Goal: Task Accomplishment & Management: Use online tool/utility

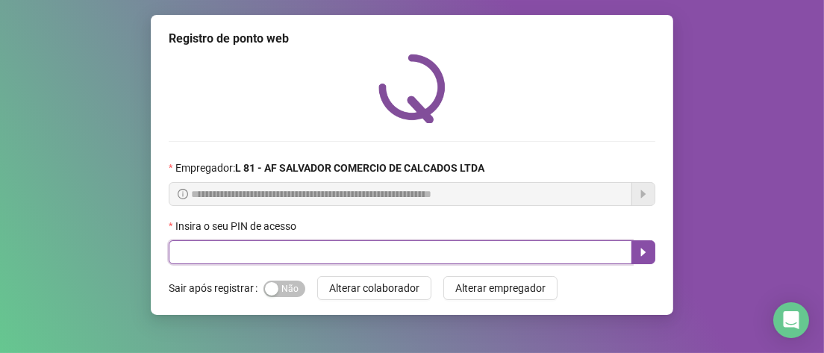
click at [234, 260] on input "text" at bounding box center [400, 252] width 463 height 24
type input "*****"
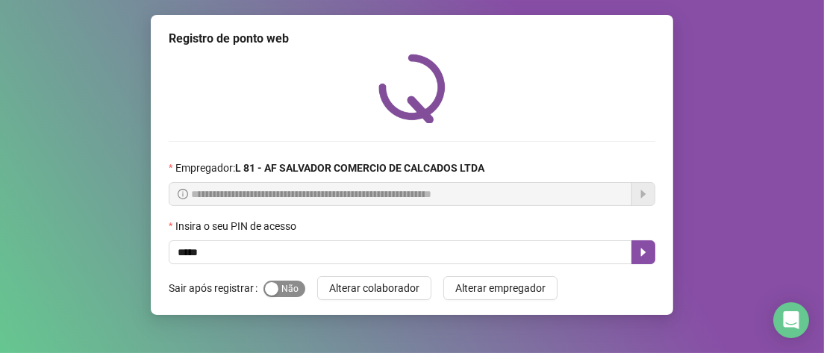
click at [266, 291] on div "button" at bounding box center [271, 288] width 13 height 13
click at [640, 250] on icon "caret-right" at bounding box center [643, 252] width 12 height 12
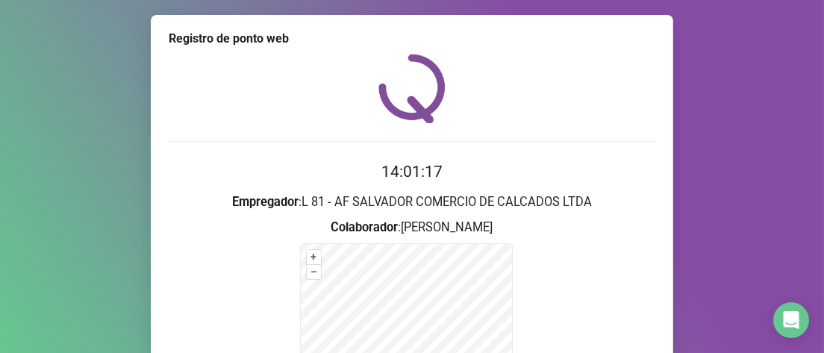
scroll to position [224, 0]
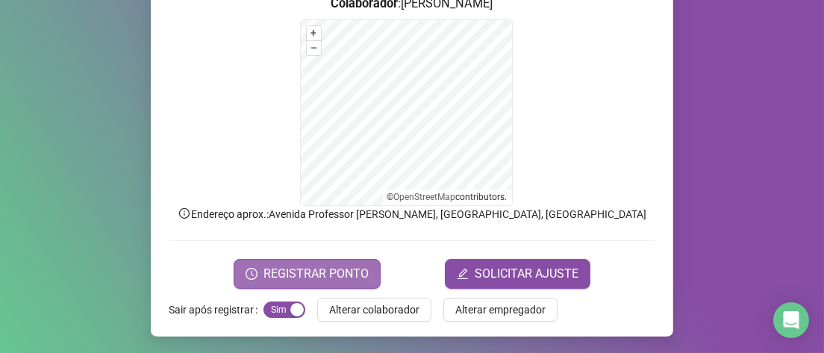
click at [310, 272] on span "REGISTRAR PONTO" at bounding box center [315, 274] width 105 height 18
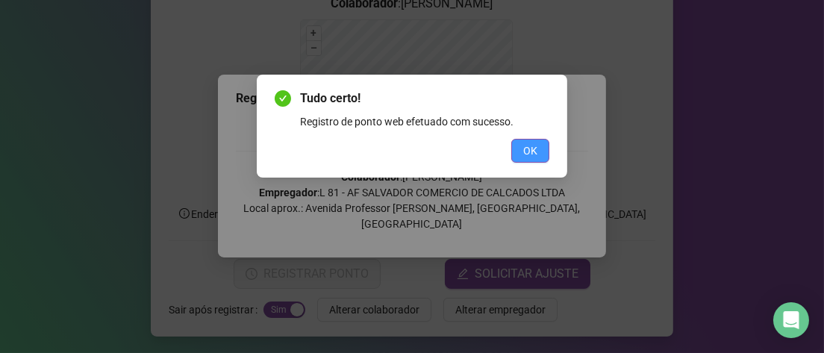
click at [528, 146] on span "OK" at bounding box center [530, 151] width 14 height 16
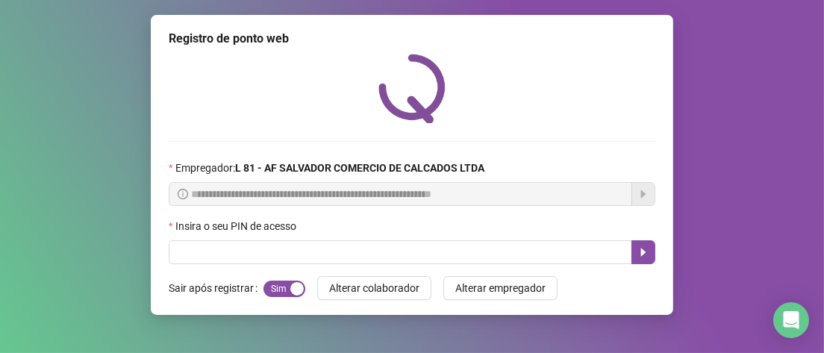
scroll to position [0, 0]
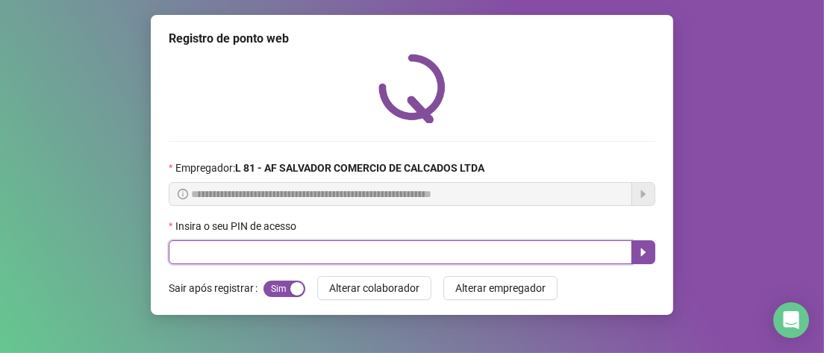
click at [177, 259] on input "text" at bounding box center [400, 252] width 463 height 24
type input "*****"
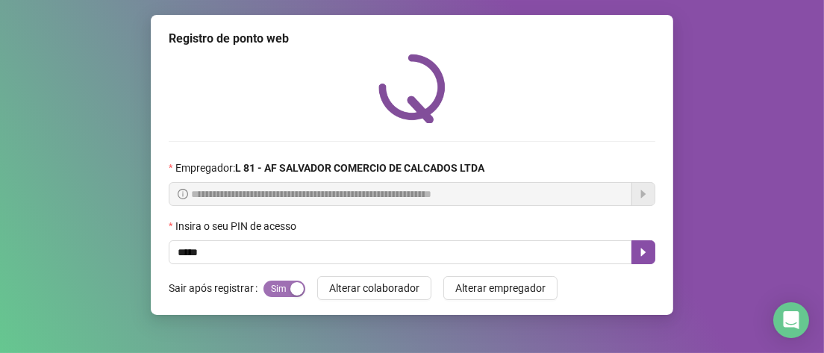
click at [290, 291] on div "button" at bounding box center [296, 288] width 13 height 13
click at [269, 298] on div "Sim Não" at bounding box center [284, 288] width 42 height 24
click at [269, 295] on div "button" at bounding box center [271, 288] width 13 height 13
click at [642, 249] on icon "caret-right" at bounding box center [643, 252] width 12 height 12
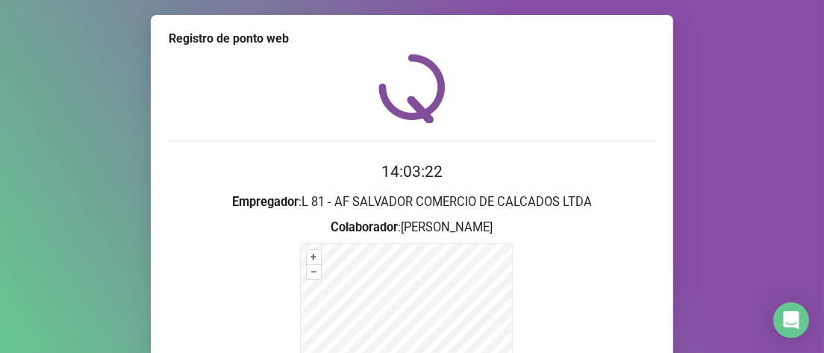
scroll to position [224, 0]
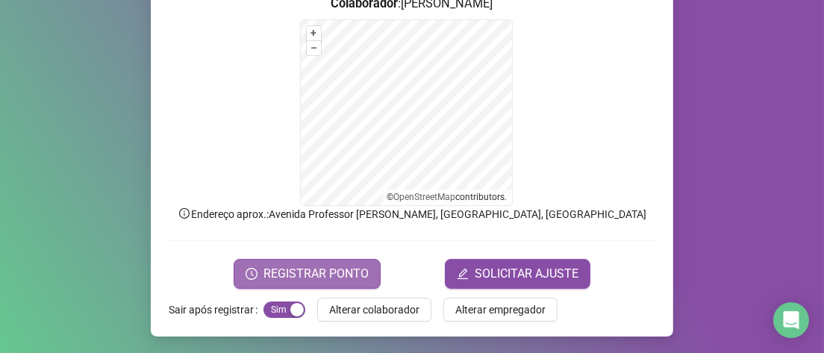
click at [310, 267] on span "REGISTRAR PONTO" at bounding box center [315, 274] width 105 height 18
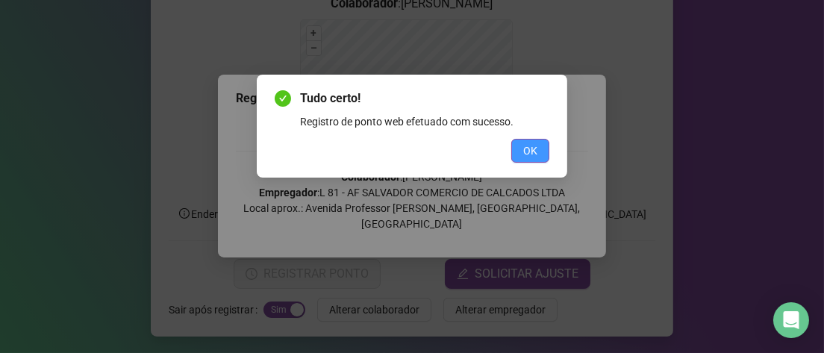
click at [535, 156] on span "OK" at bounding box center [530, 151] width 14 height 16
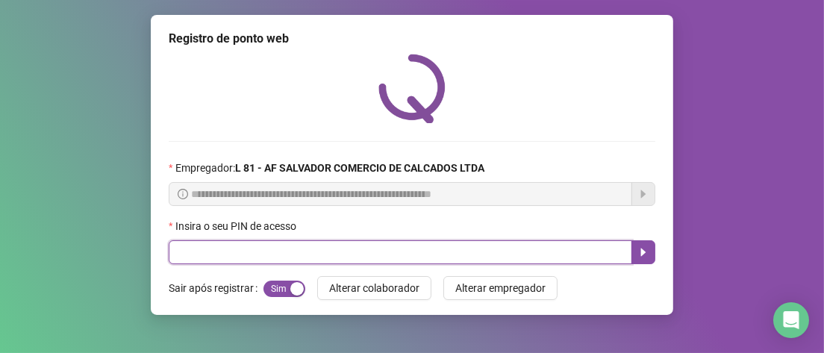
click at [258, 243] on input "text" at bounding box center [400, 252] width 463 height 24
type input "*****"
click at [650, 251] on button "button" at bounding box center [643, 252] width 24 height 24
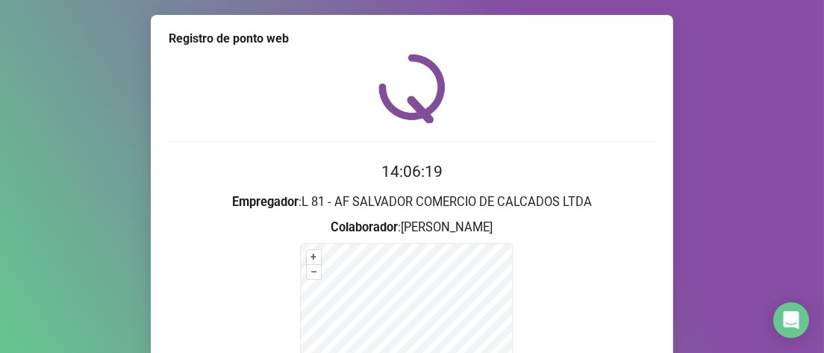
scroll to position [224, 0]
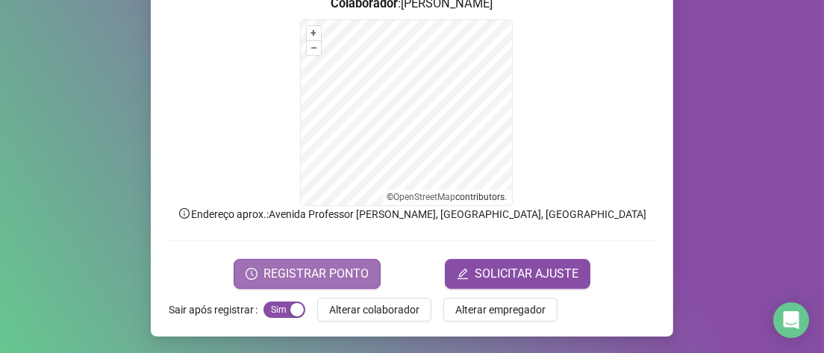
click at [265, 274] on span "REGISTRAR PONTO" at bounding box center [315, 274] width 105 height 18
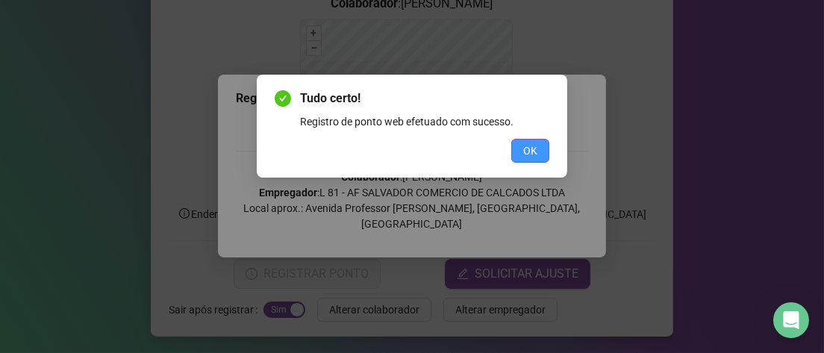
click at [540, 150] on button "OK" at bounding box center [530, 151] width 38 height 24
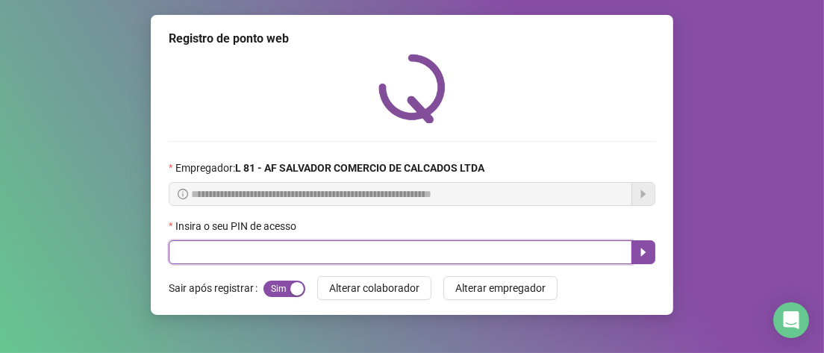
click at [232, 252] on input "text" at bounding box center [400, 252] width 463 height 24
type input "*****"
click at [641, 252] on icon "caret-right" at bounding box center [643, 252] width 5 height 8
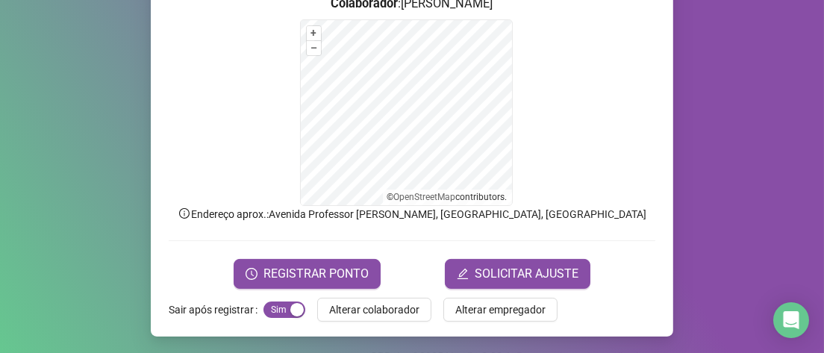
scroll to position [224, 0]
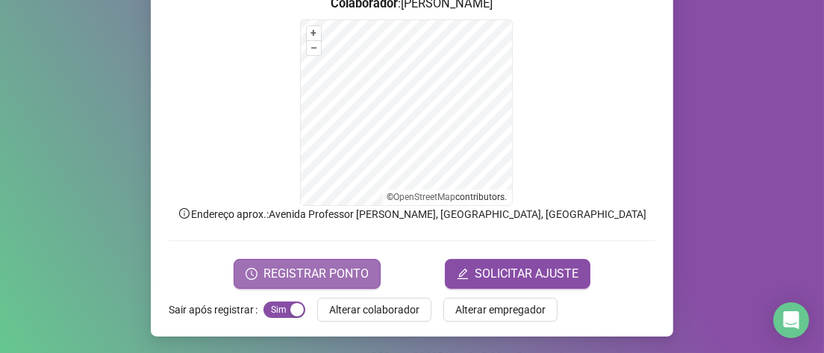
click at [312, 265] on span "REGISTRAR PONTO" at bounding box center [315, 274] width 105 height 18
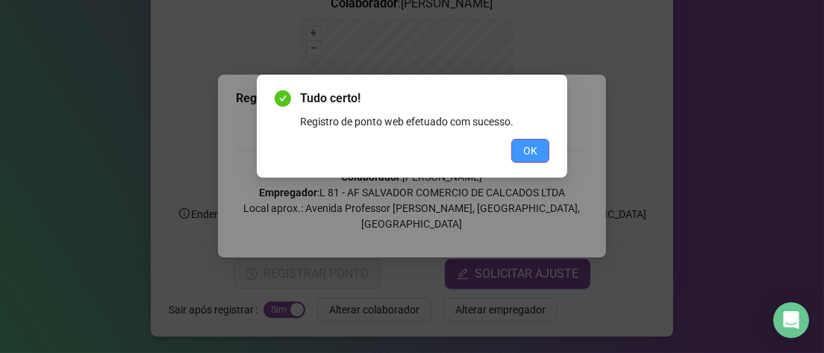
click at [541, 146] on button "OK" at bounding box center [530, 151] width 38 height 24
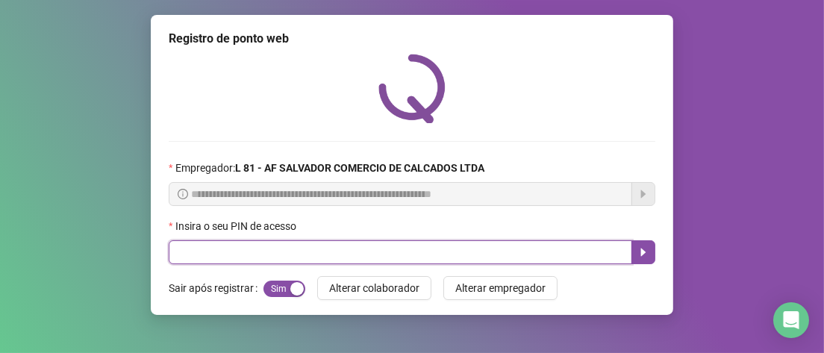
click at [237, 256] on input "text" at bounding box center [400, 252] width 463 height 24
drag, startPoint x: 648, startPoint y: 256, endPoint x: 658, endPoint y: 289, distance: 34.5
click at [651, 269] on div "**********" at bounding box center [412, 165] width 522 height 300
type input "*****"
click at [642, 254] on icon "caret-right" at bounding box center [643, 252] width 5 height 8
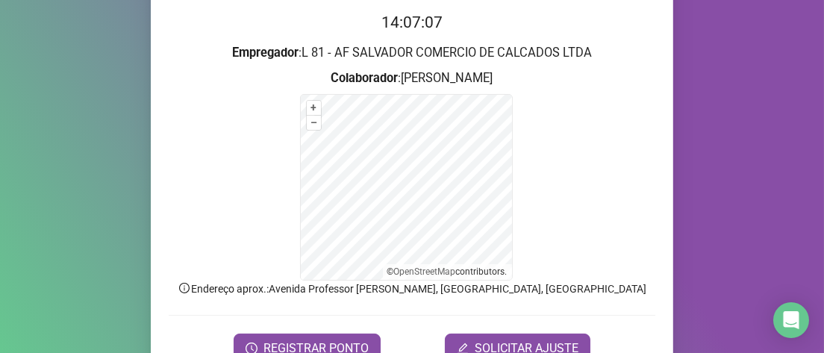
scroll to position [224, 0]
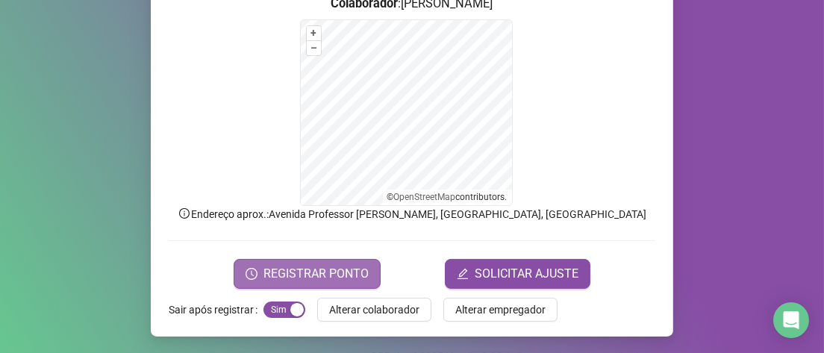
click at [313, 260] on button "REGISTRAR PONTO" at bounding box center [307, 274] width 147 height 30
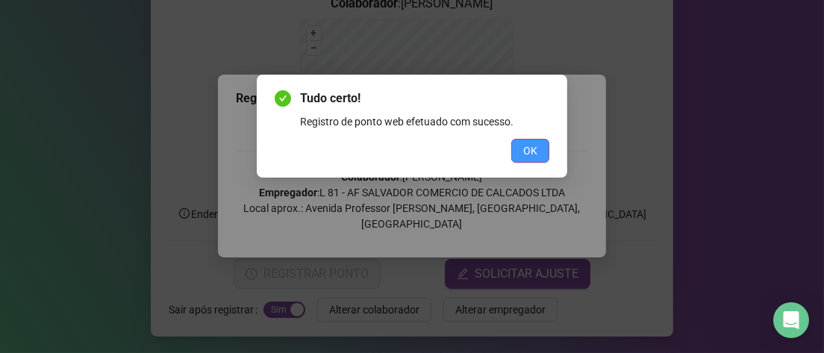
drag, startPoint x: 532, startPoint y: 151, endPoint x: 539, endPoint y: 160, distance: 11.7
click at [532, 151] on span "OK" at bounding box center [530, 151] width 14 height 16
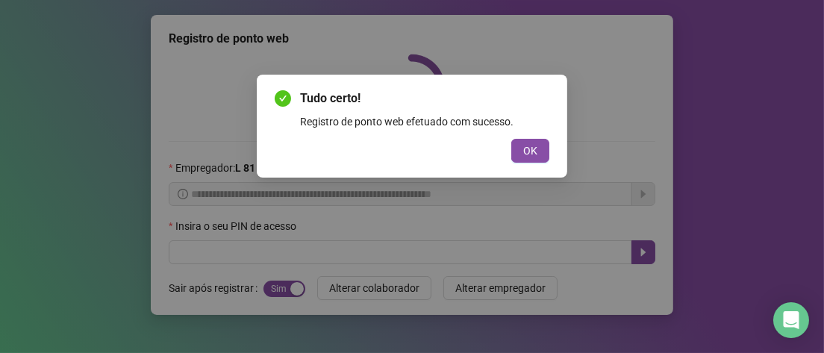
scroll to position [0, 0]
